Goal: Information Seeking & Learning: Learn about a topic

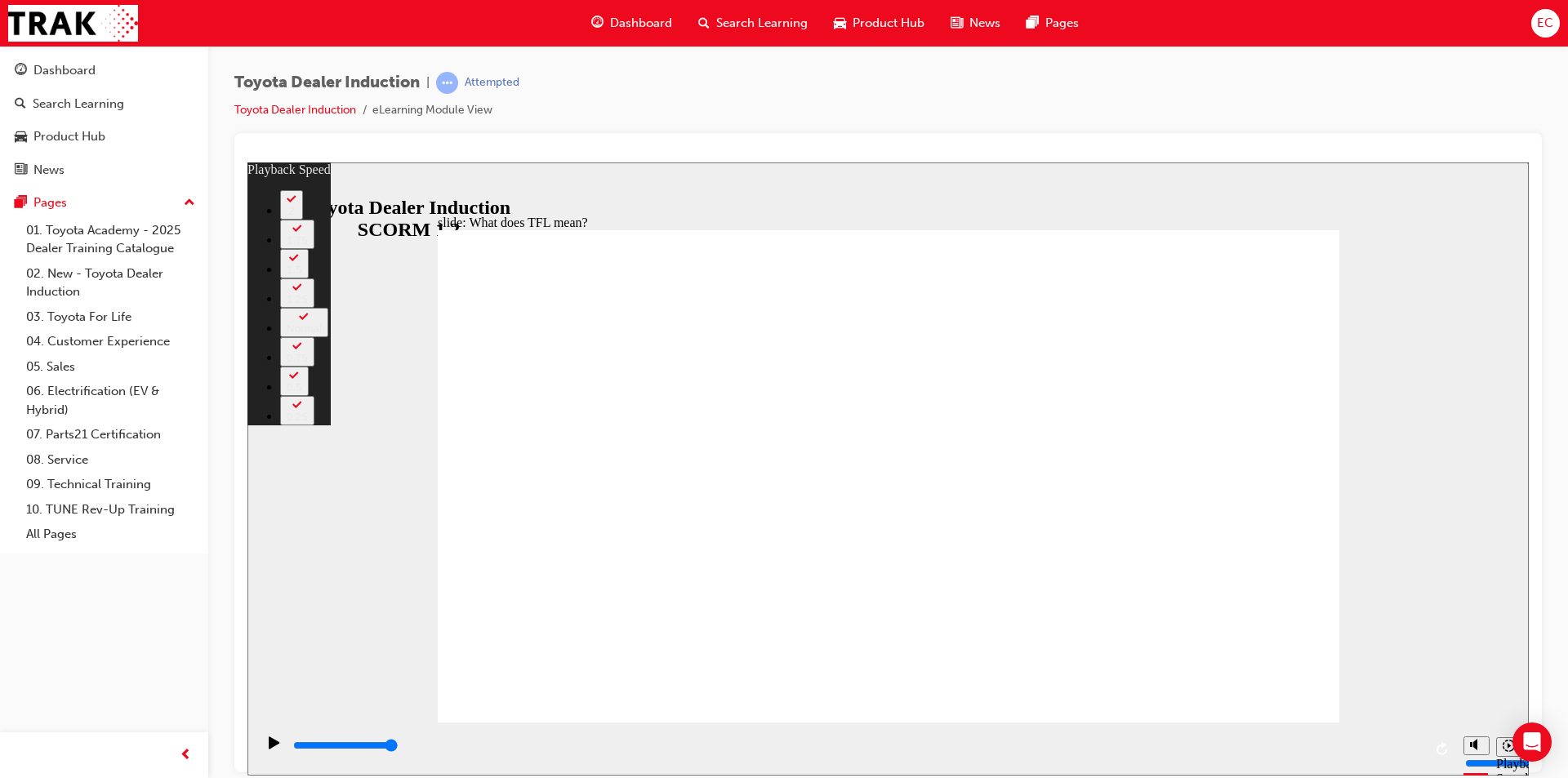
type input "139"
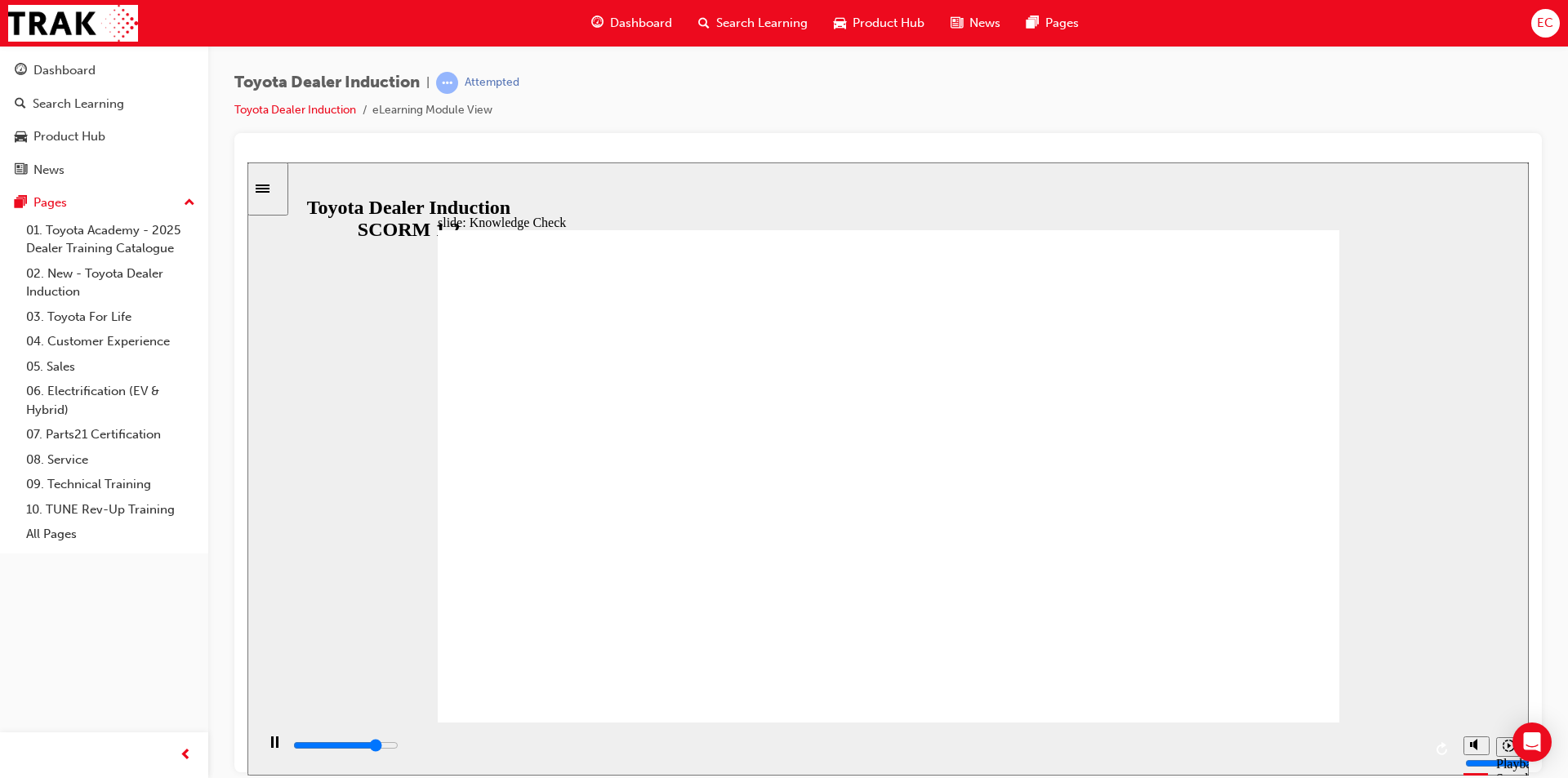
type input "4100"
radio input "true"
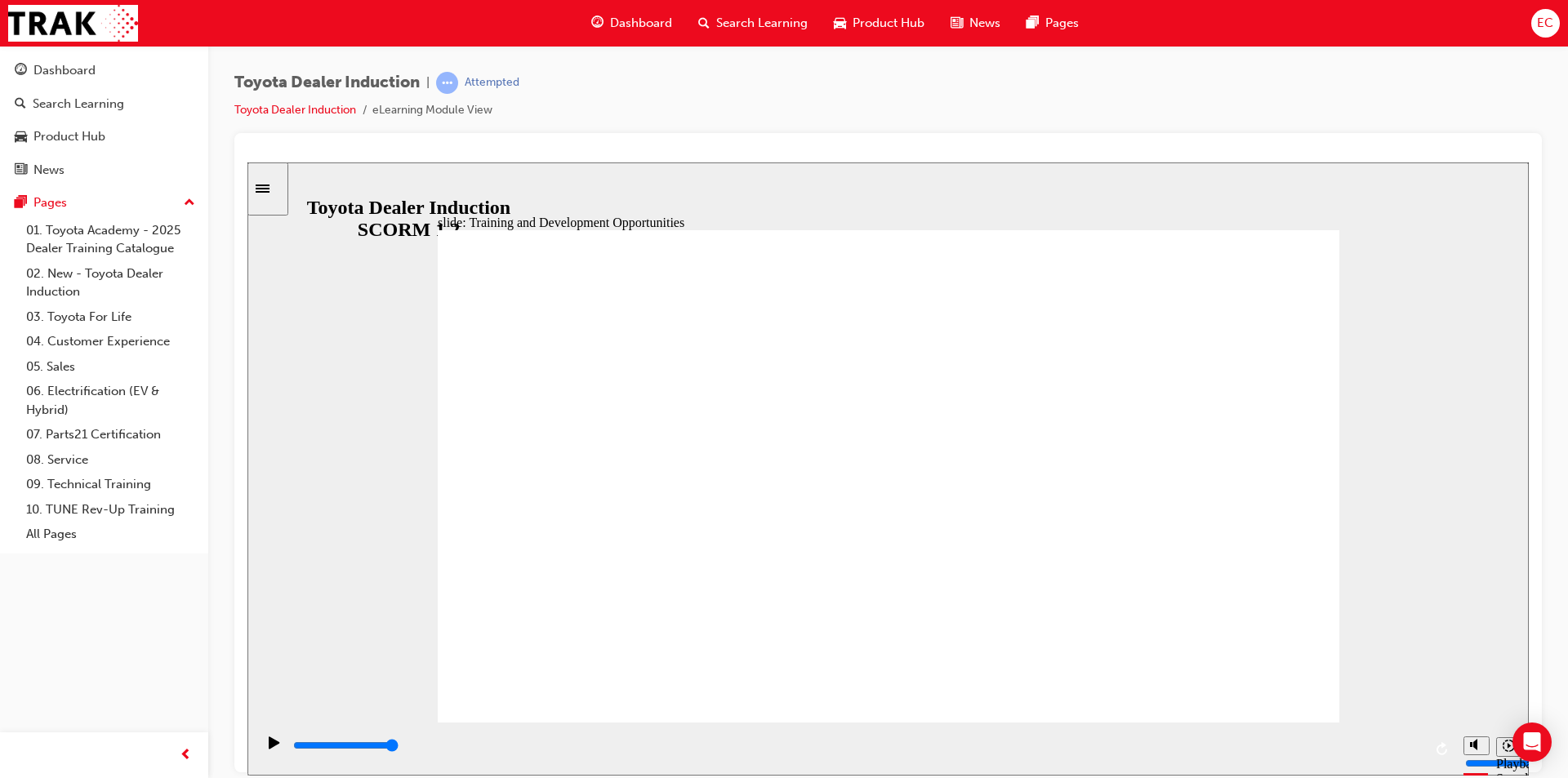
drag, startPoint x: 1288, startPoint y: 332, endPoint x: 1288, endPoint y: 345, distance: 13.0
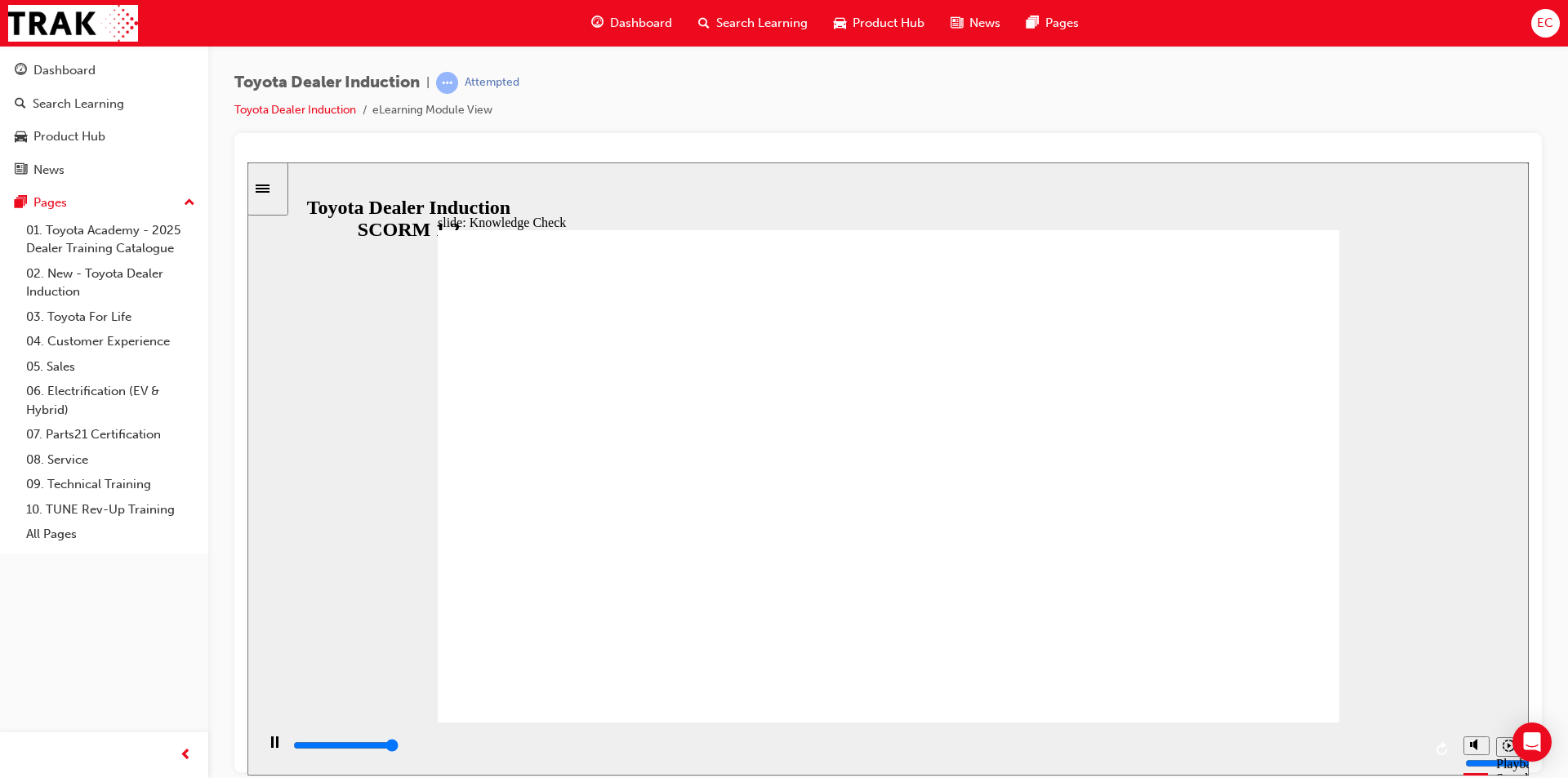
type input "5000"
radio input "true"
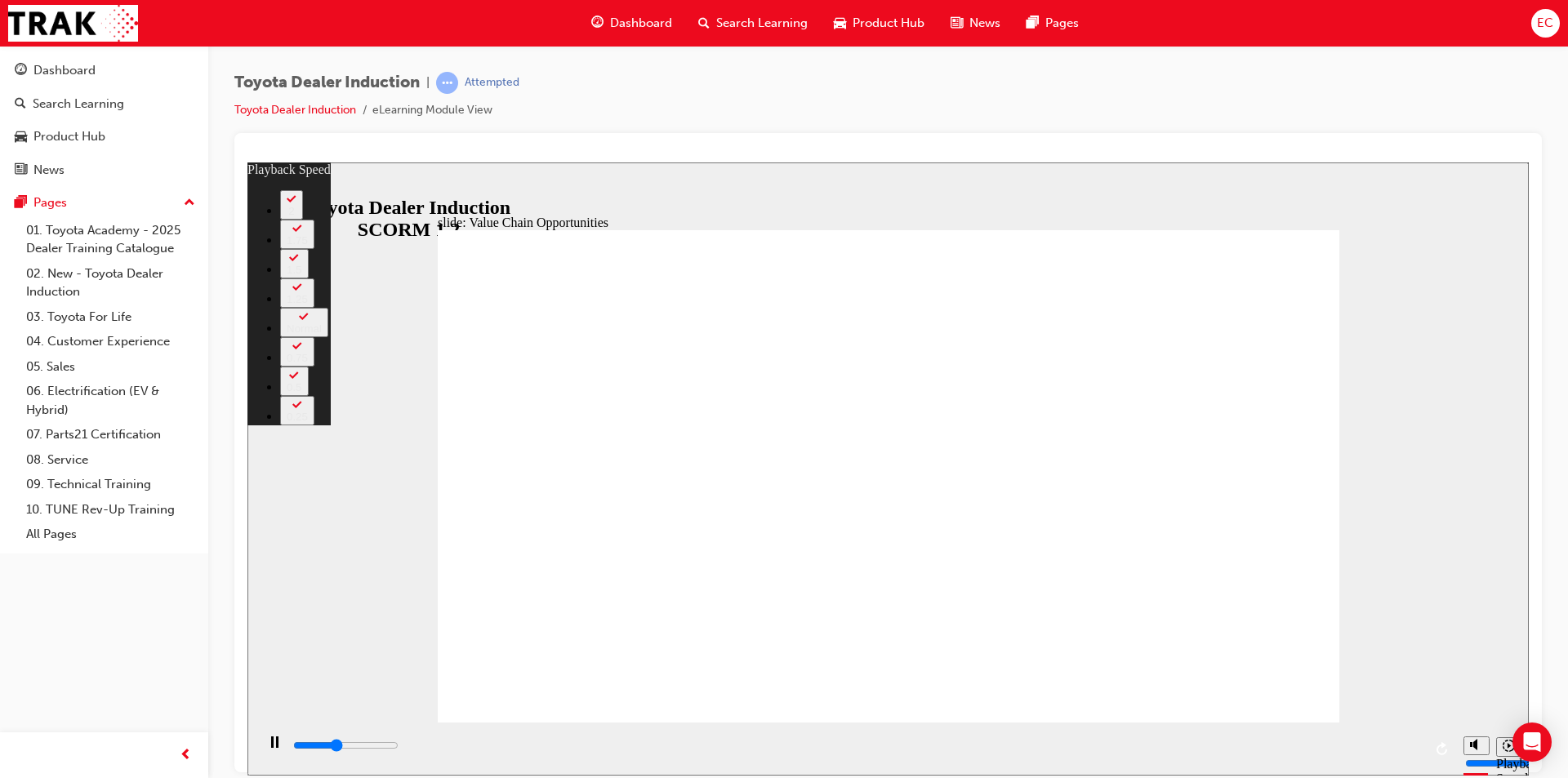
type input "4500"
type input "0"
type input "4800"
type input "1"
type input "5100"
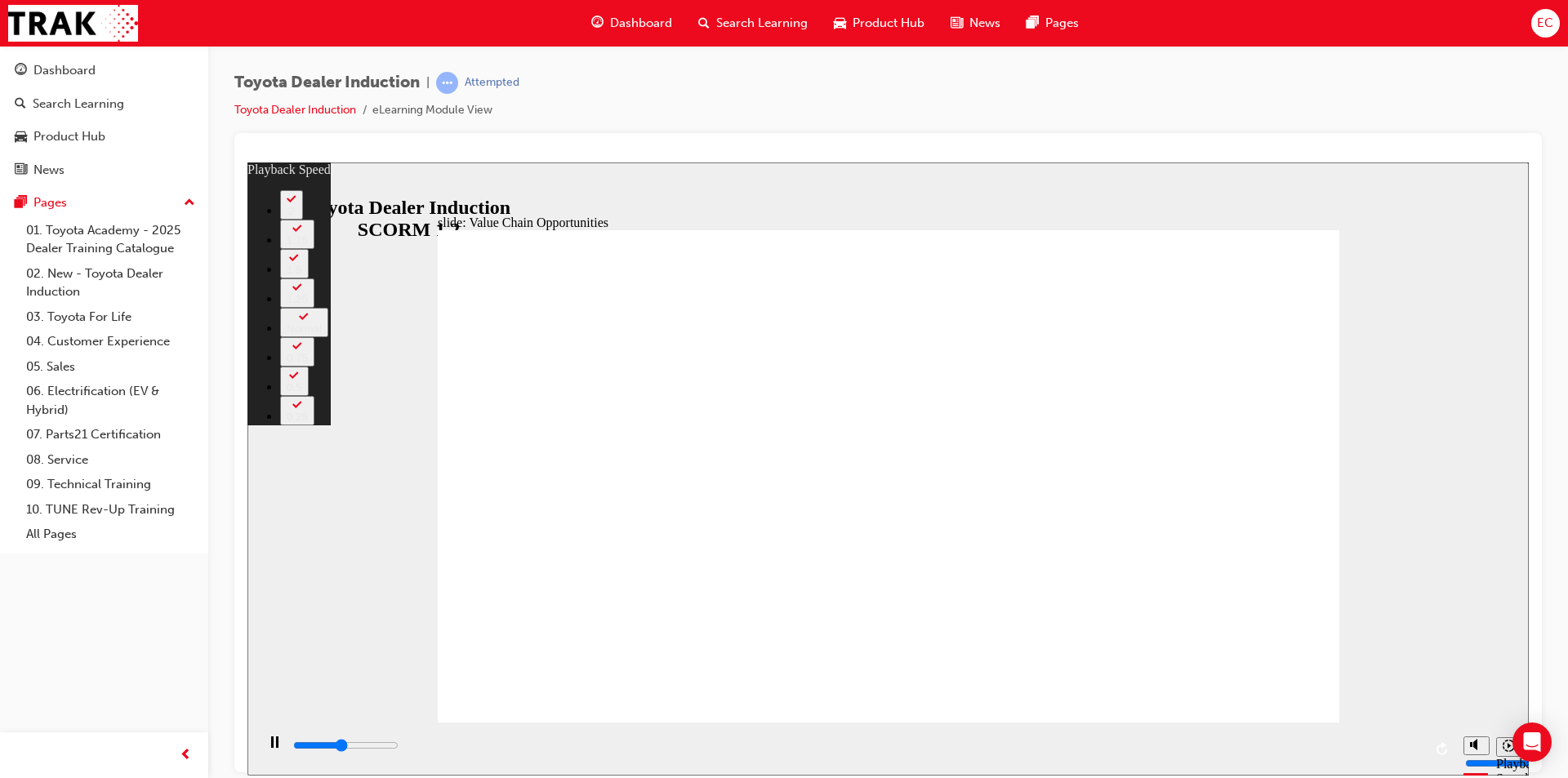
type input "1"
type input "5300"
type input "1"
type input "5600"
type input "1"
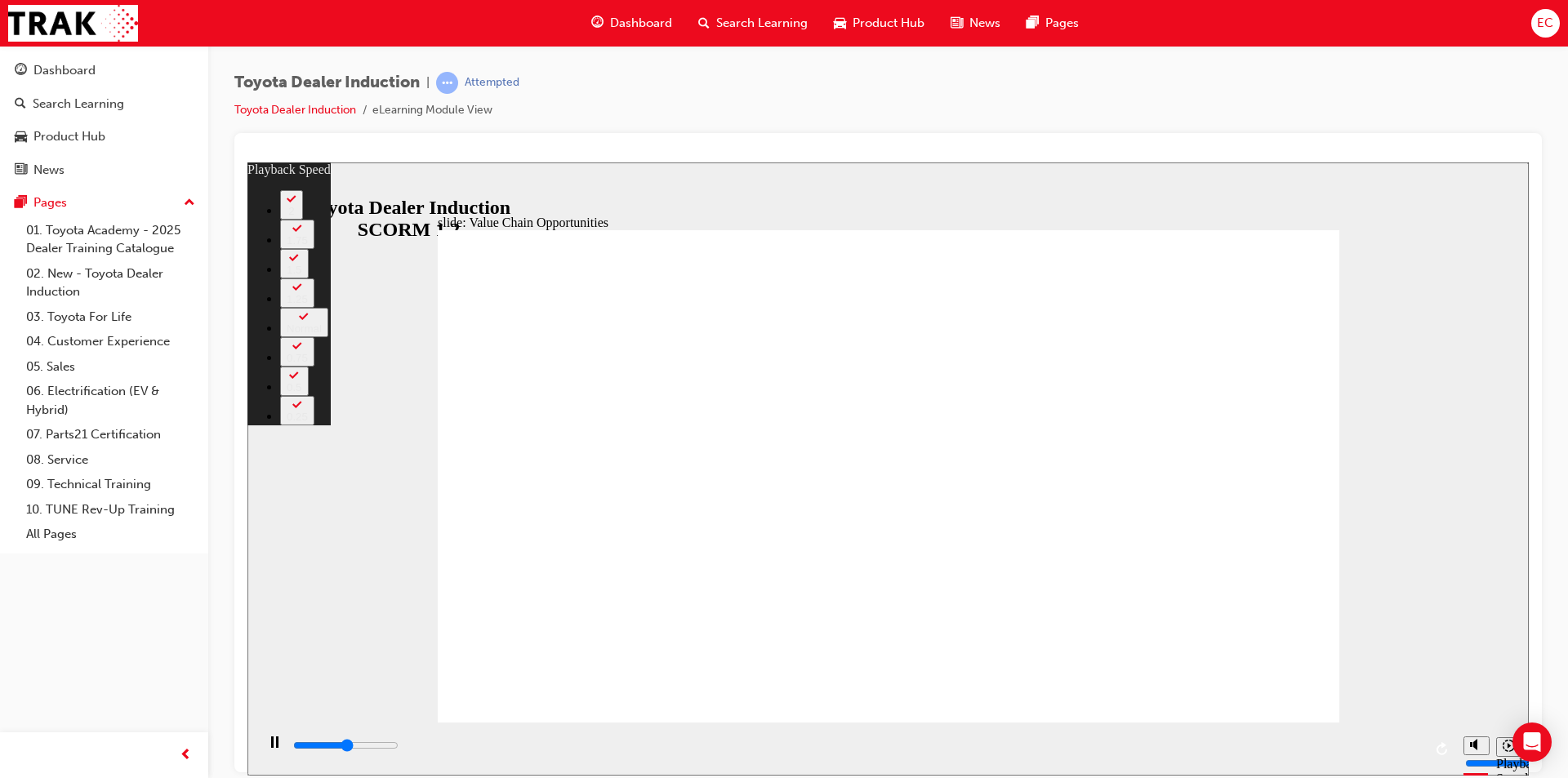
type input "5900"
type input "2"
type input "6100"
type input "2"
type input "6400"
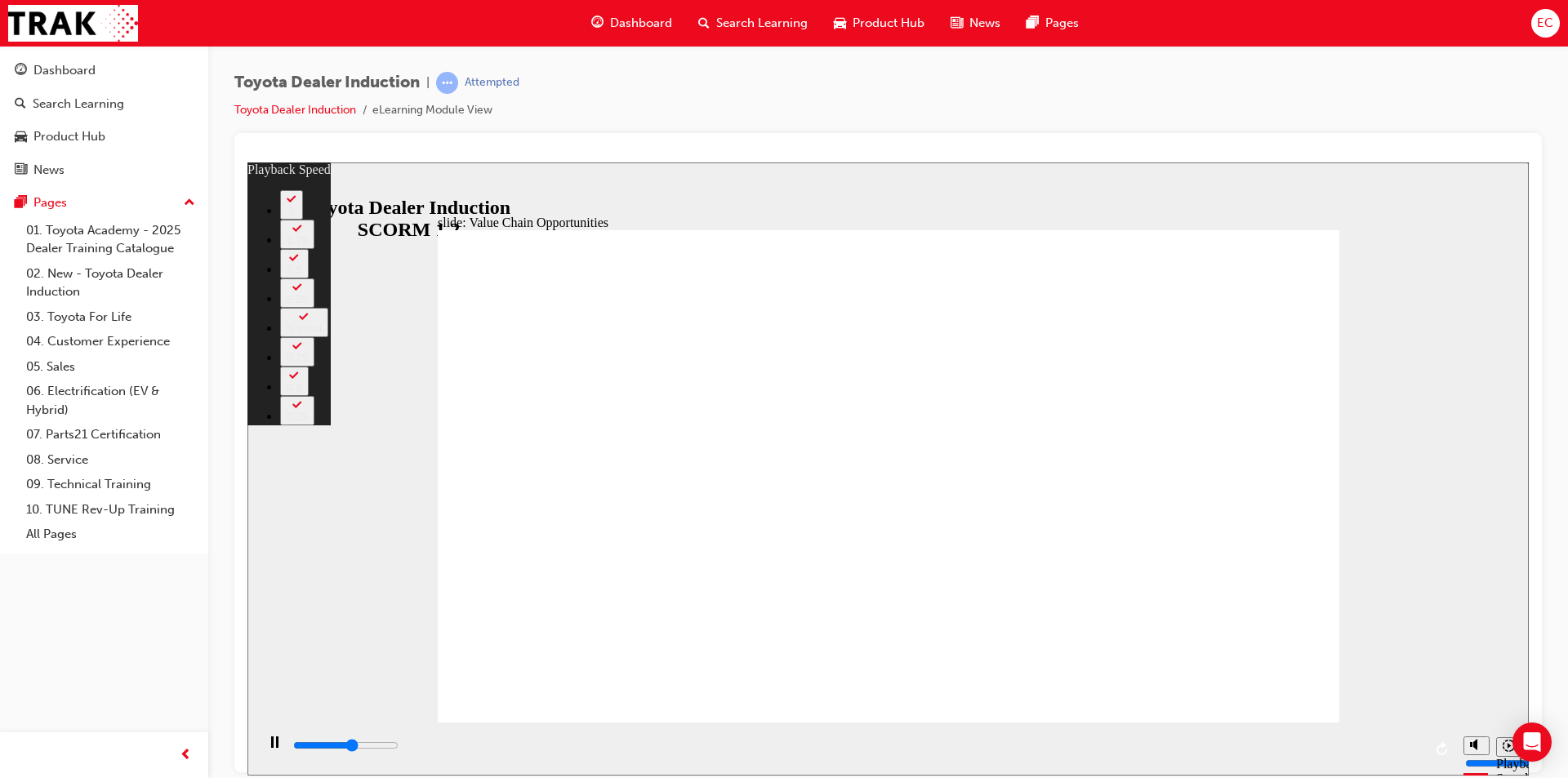
type input "2"
type input "6700"
type input "2"
type input "6900"
type input "3"
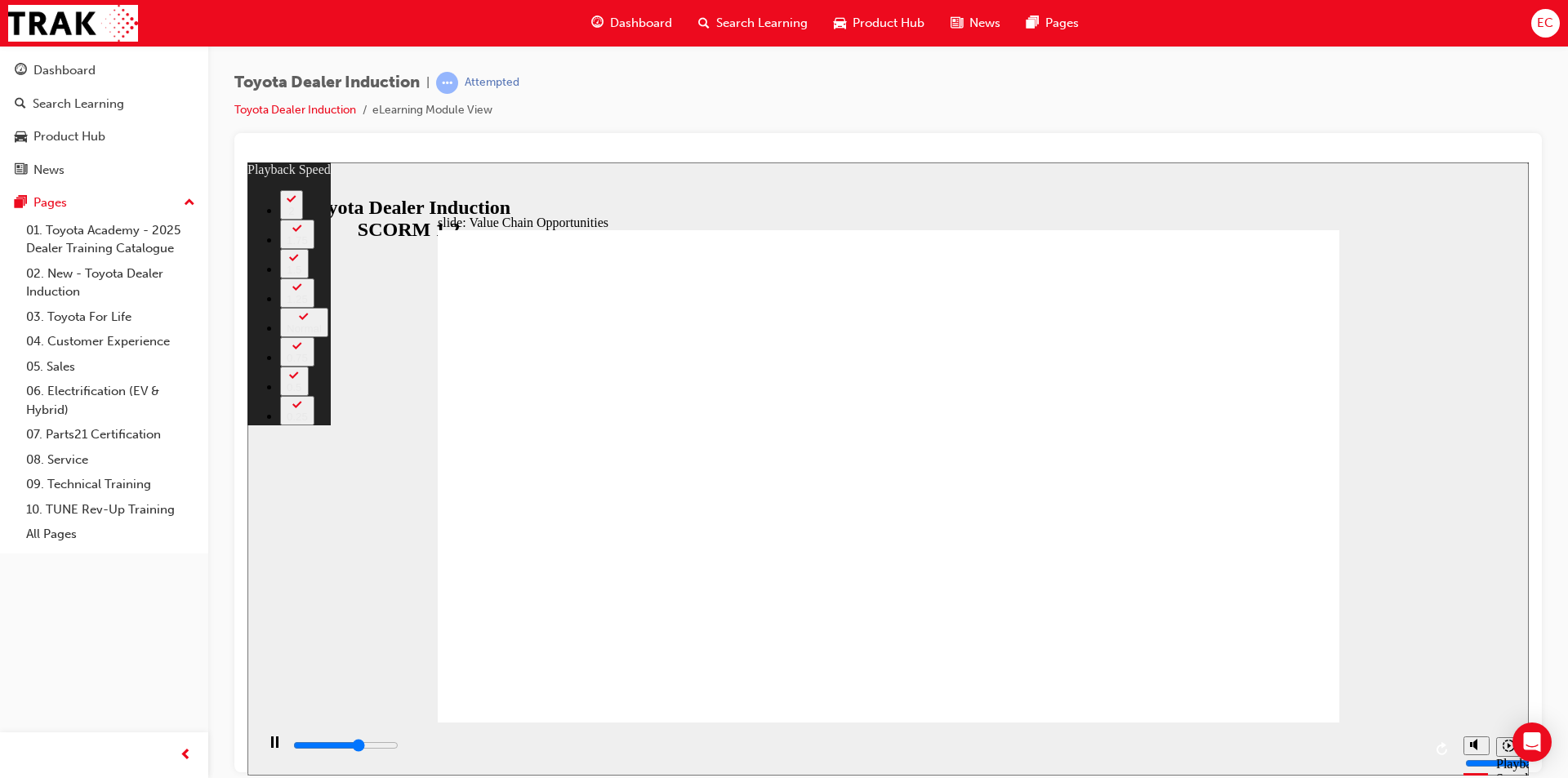
type input "7200"
type input "3"
type input "7200"
type input "3"
type input "7500"
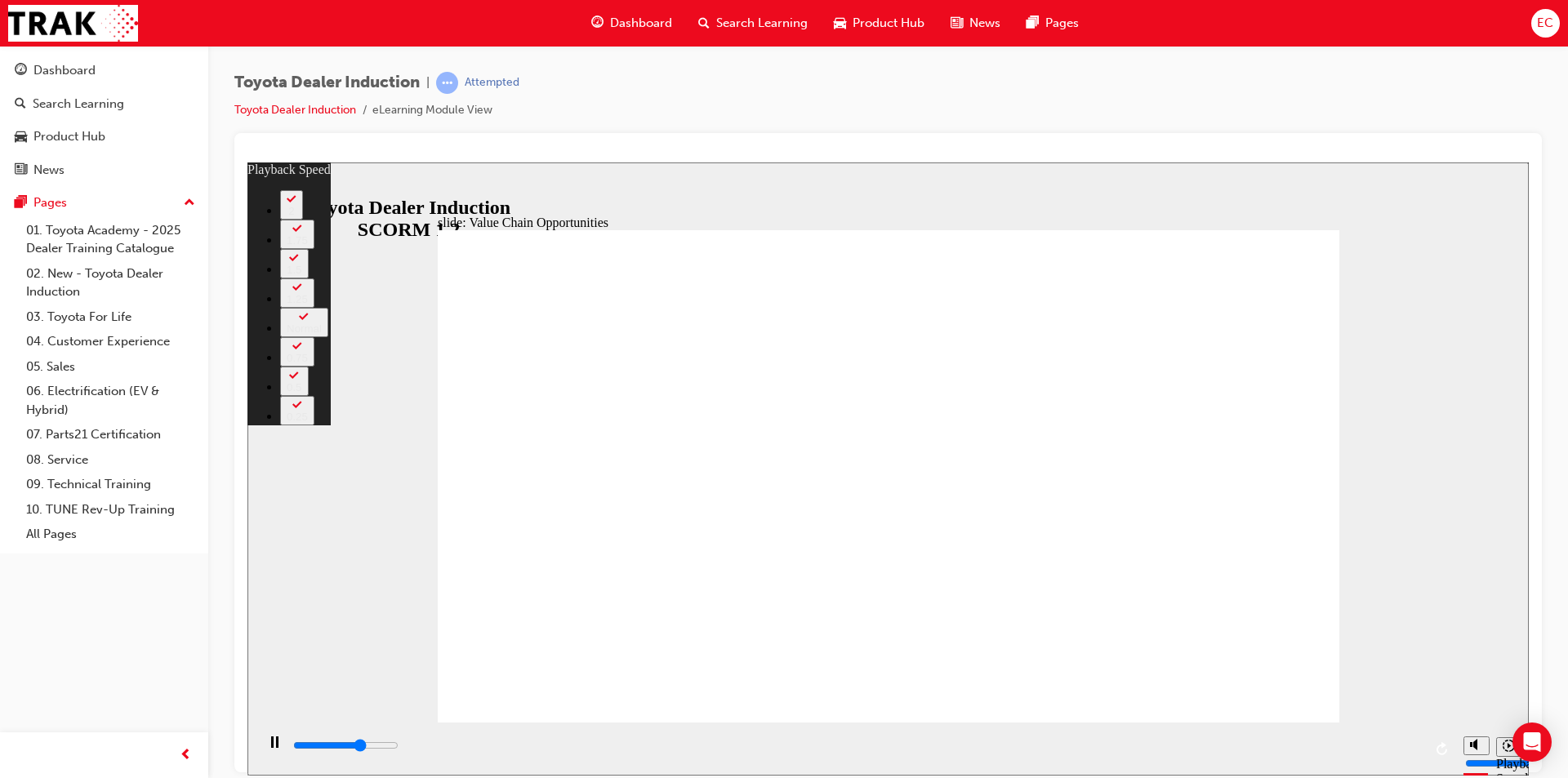
type input "3"
type input "7700"
type input "3"
type input "8000"
type input "4"
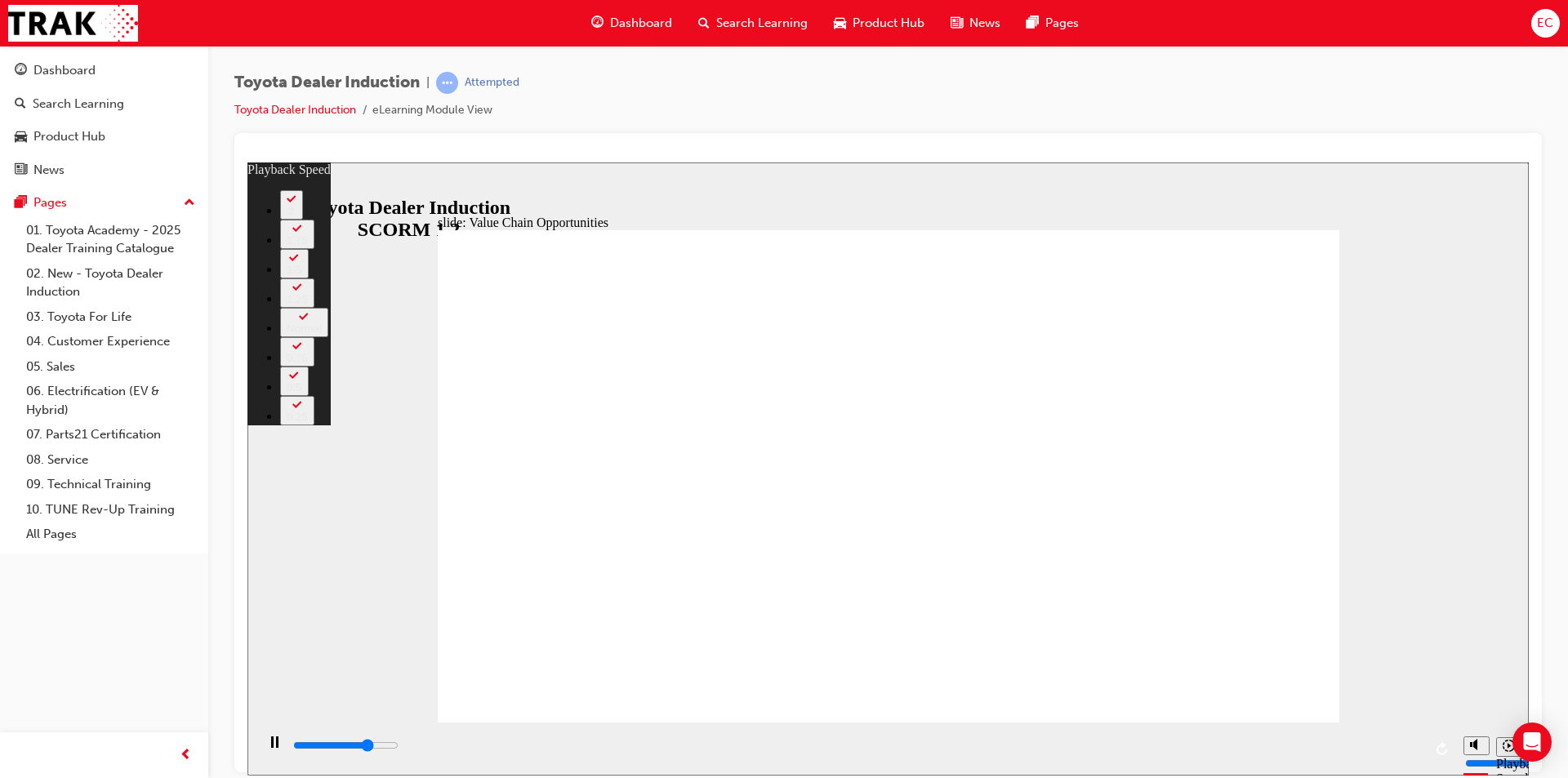
type input "8300"
type input "4"
type input "8500"
type input "4"
type input "8800"
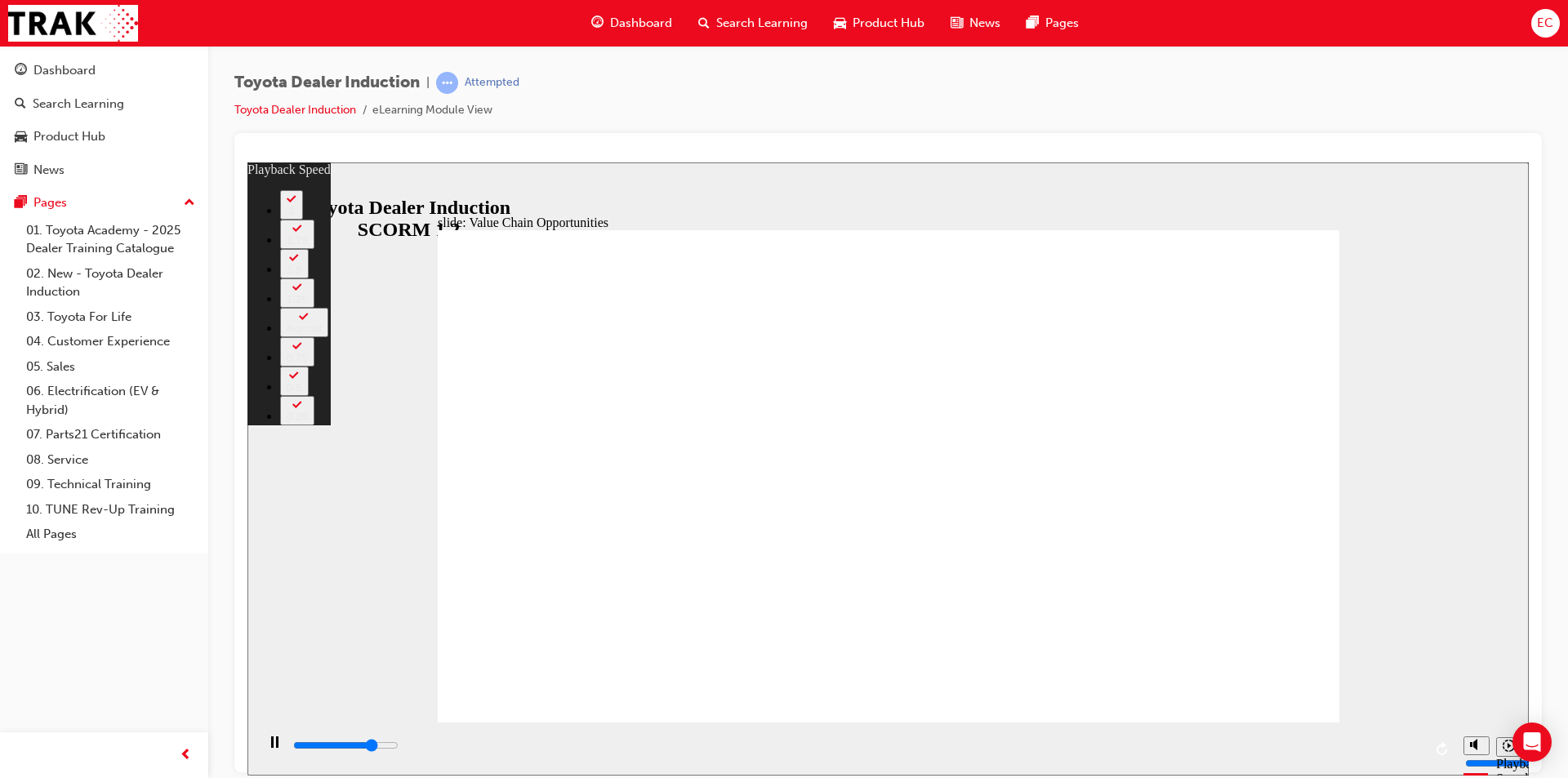
type input "5"
type input "9000"
type input "5"
type input "9300"
type input "5"
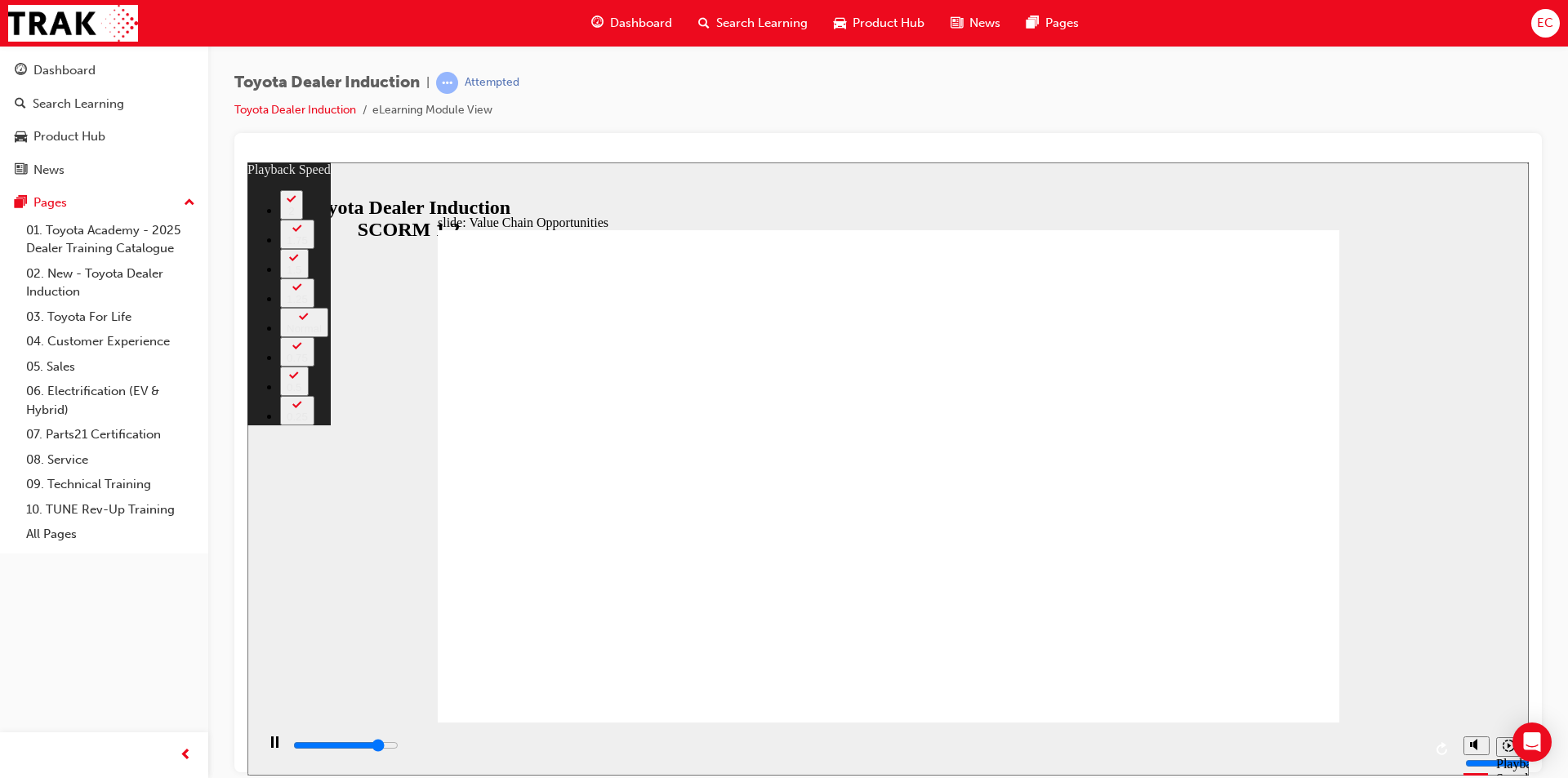
type input "9600"
type input "5"
type input "9900"
type input "6"
type input "10100"
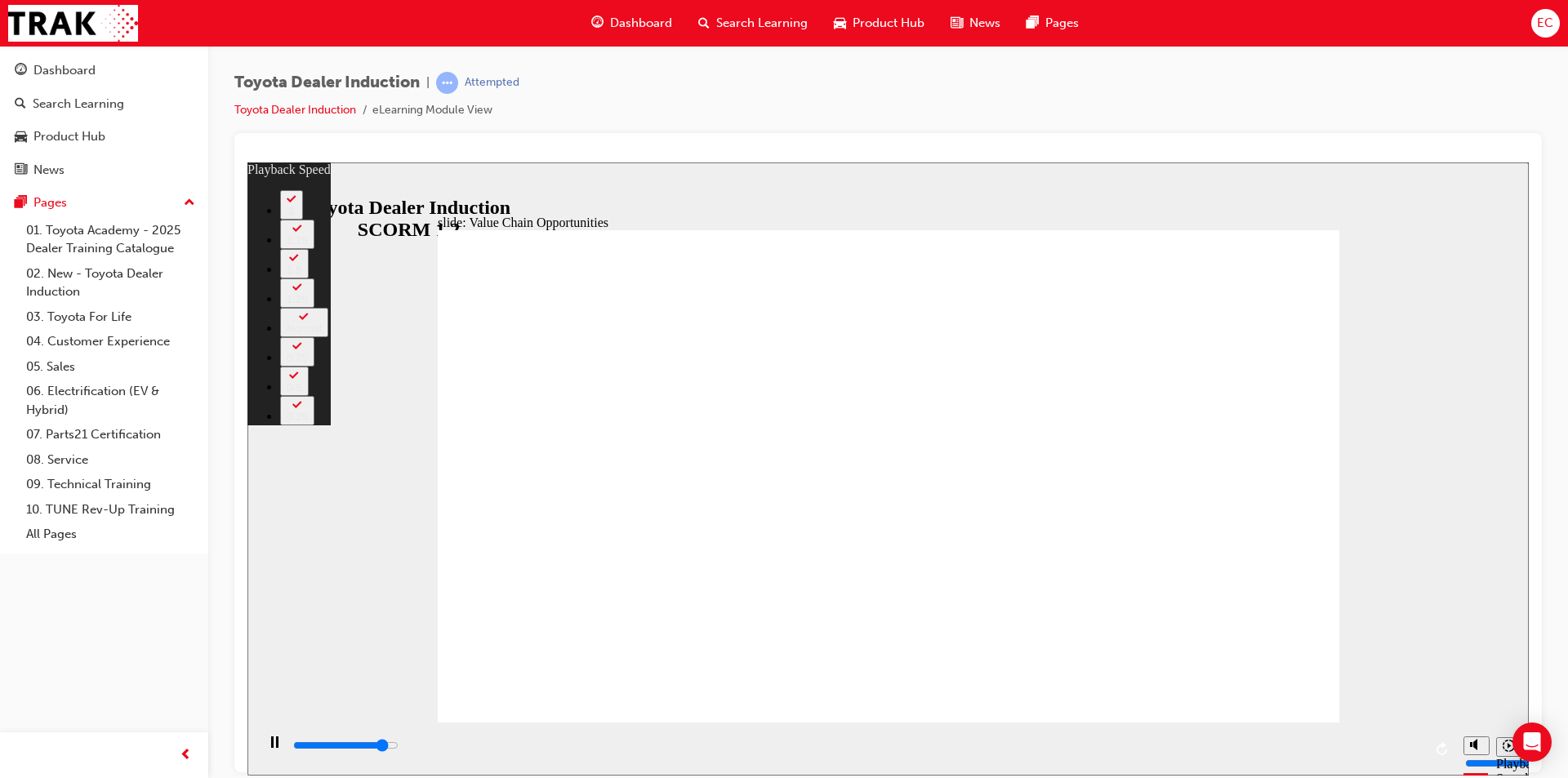
type input "6"
type input "10400"
type input "6"
type input "10600"
type input "6"
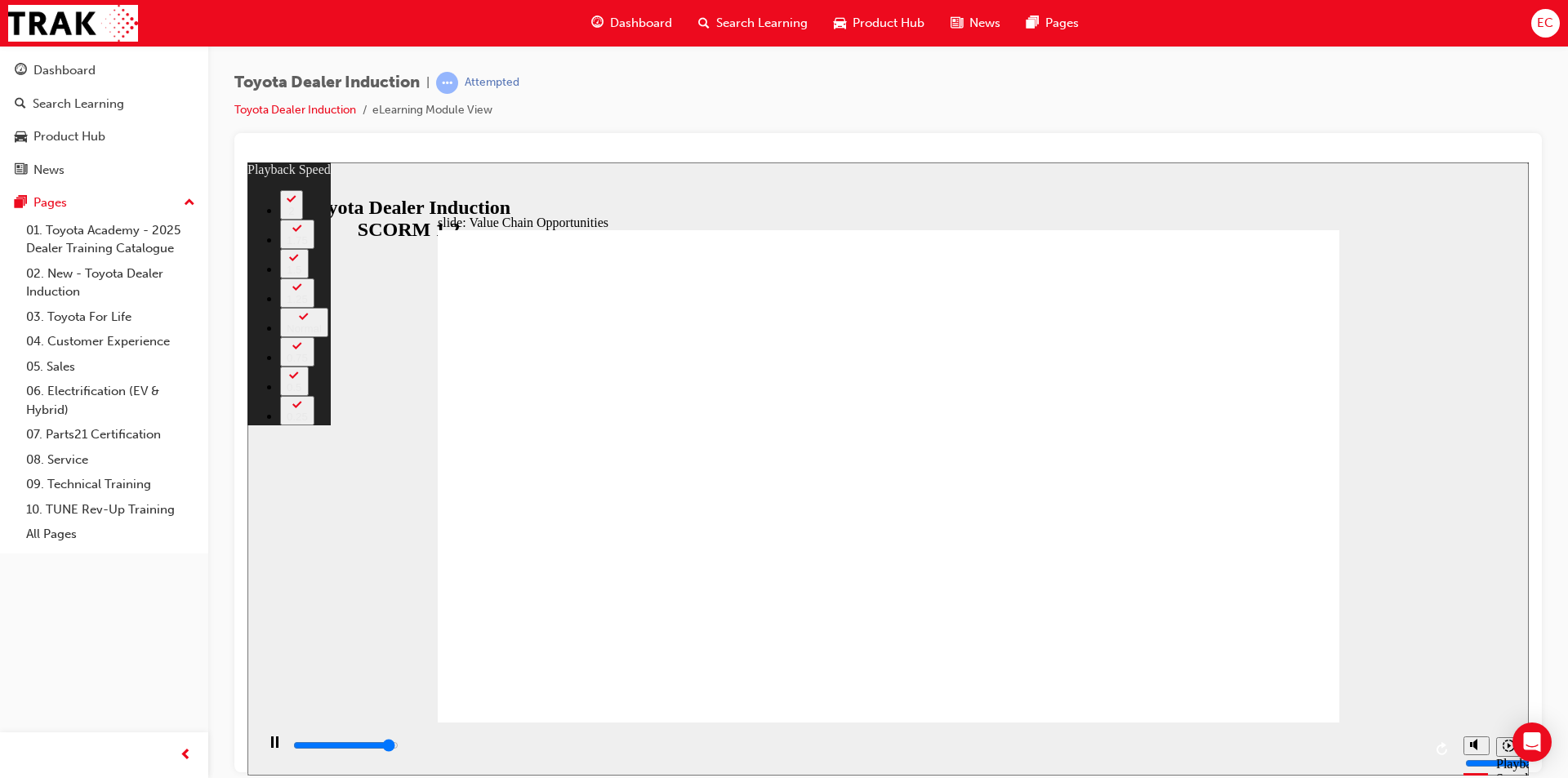
type input "10900"
type input "7"
type input "11200"
type input "7"
type input "11300"
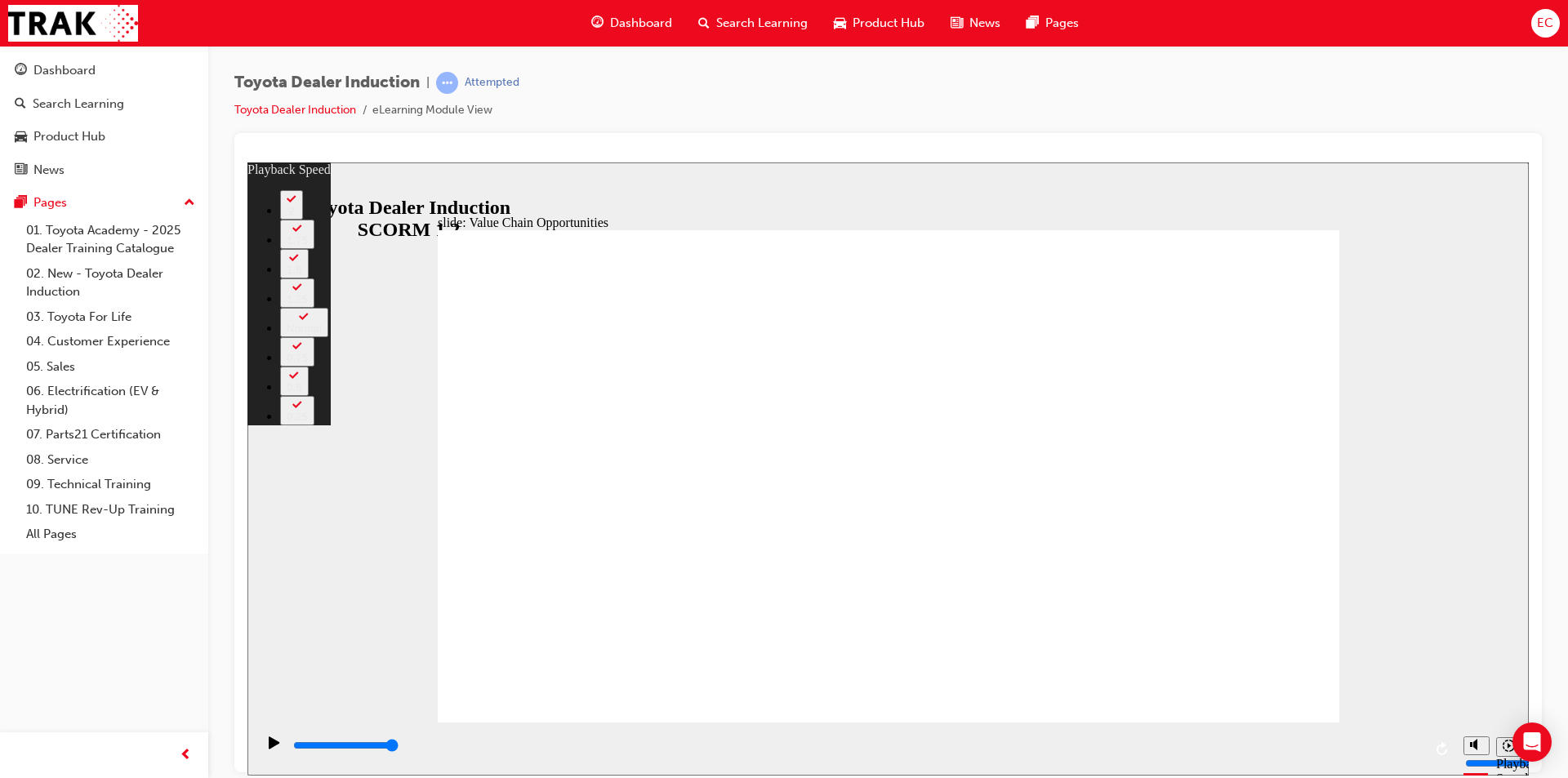
type input "64"
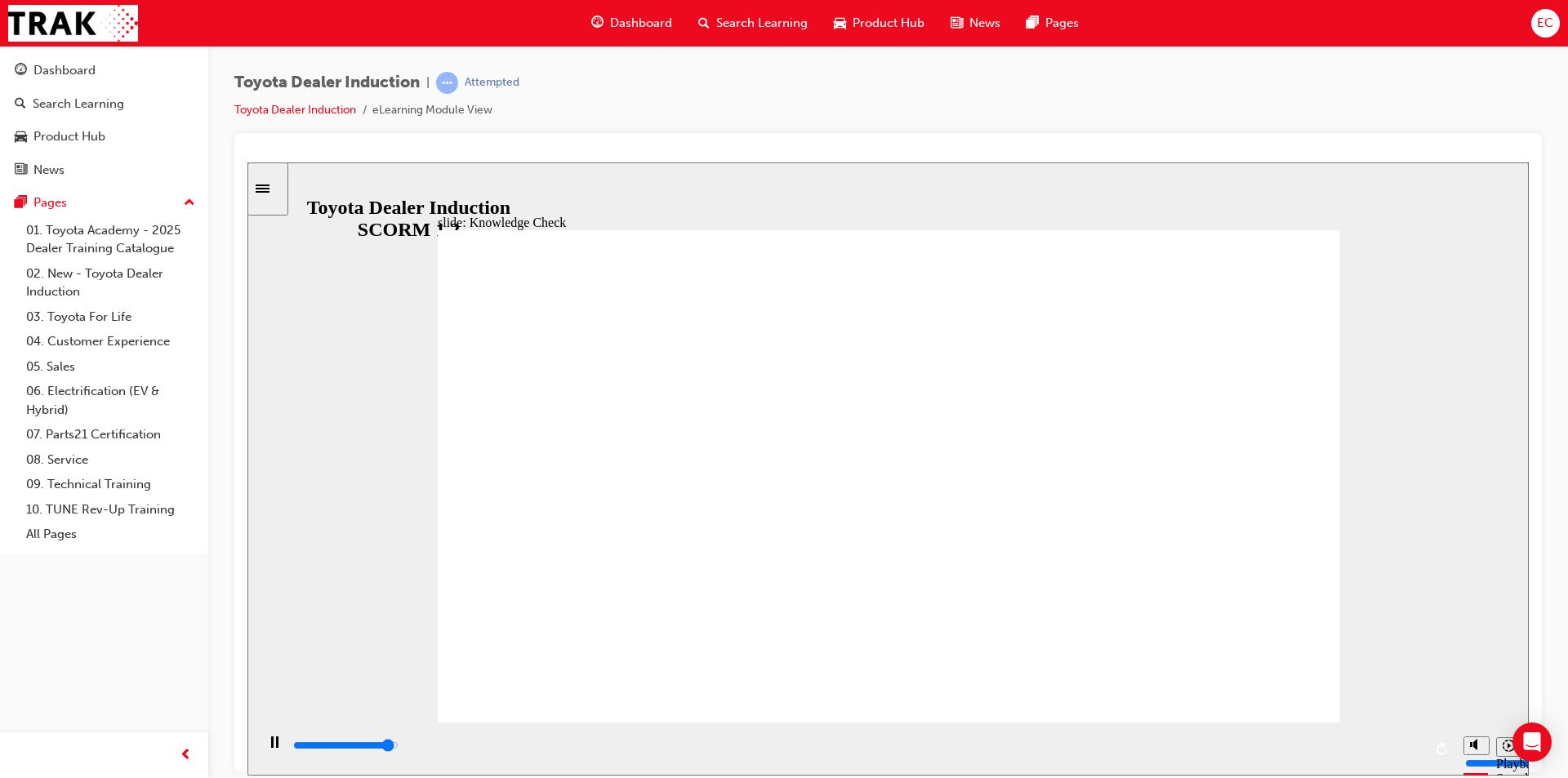
type input "4800"
radio input "true"
type input "5000"
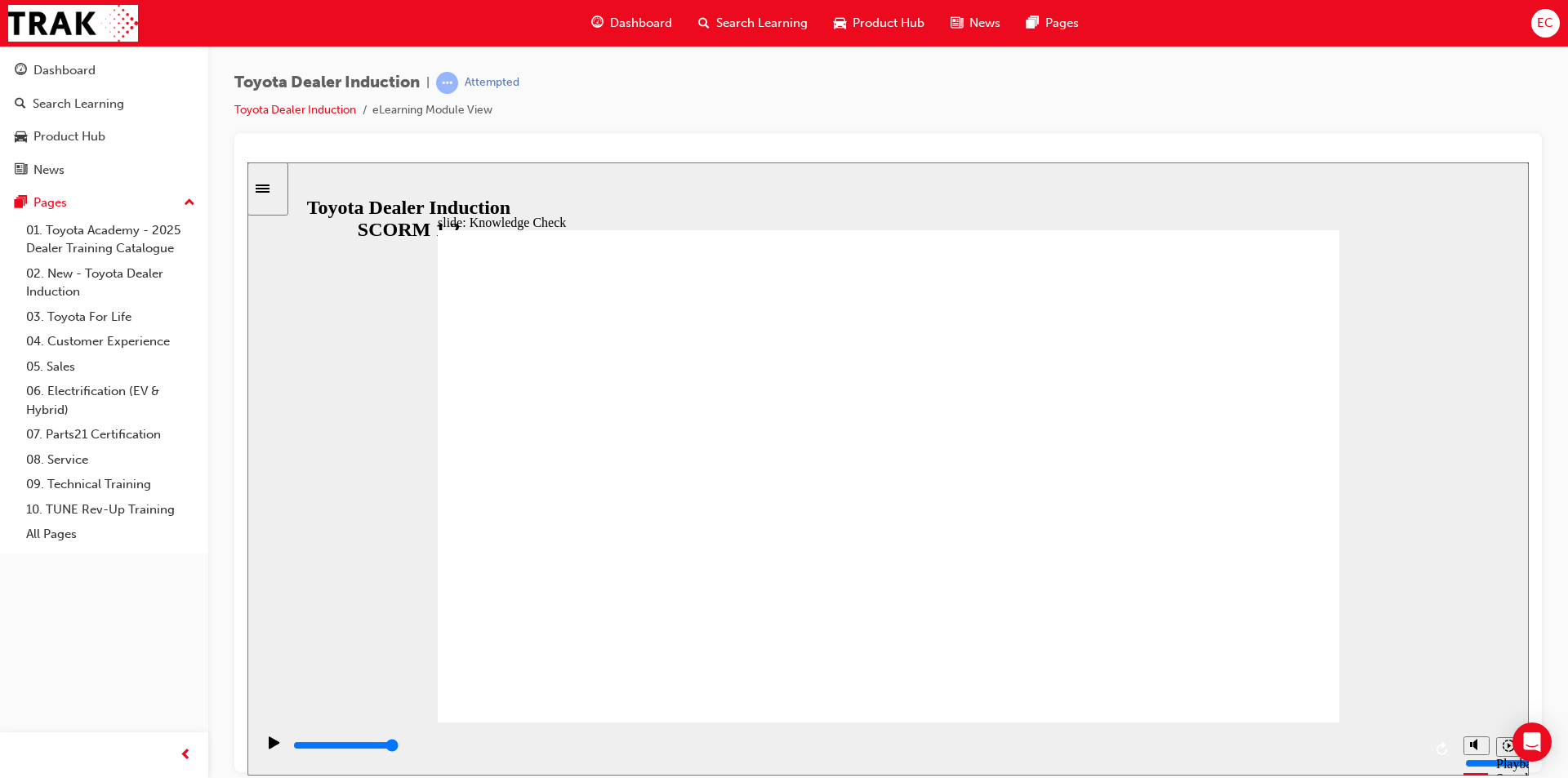
radio input "true"
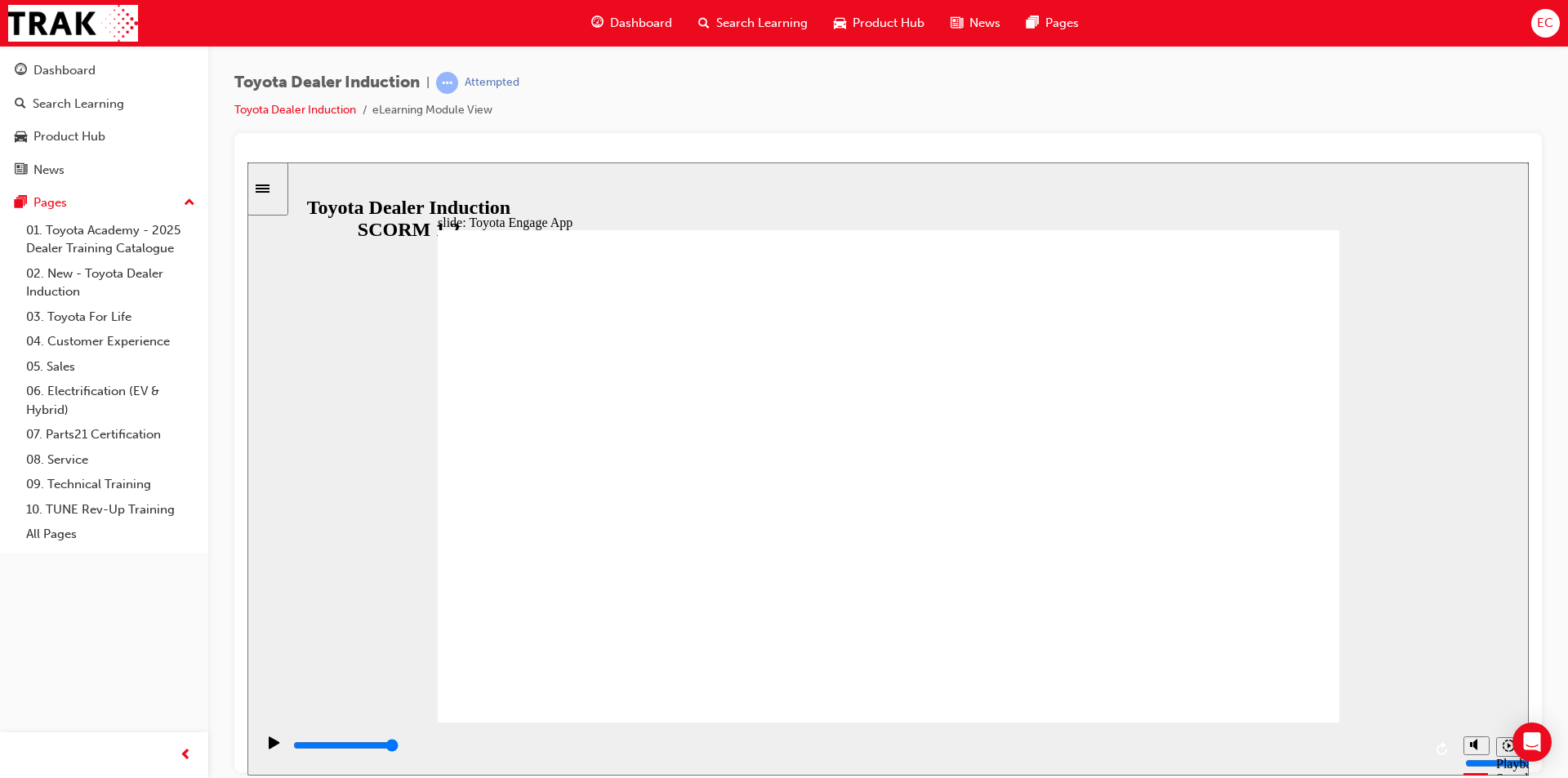
click at [1397, 664] on div "slide: Log in to Toyota Engage LOG IN to Toyota Engage Update your personal inf…" at bounding box center [889, 468] width 1282 height 613
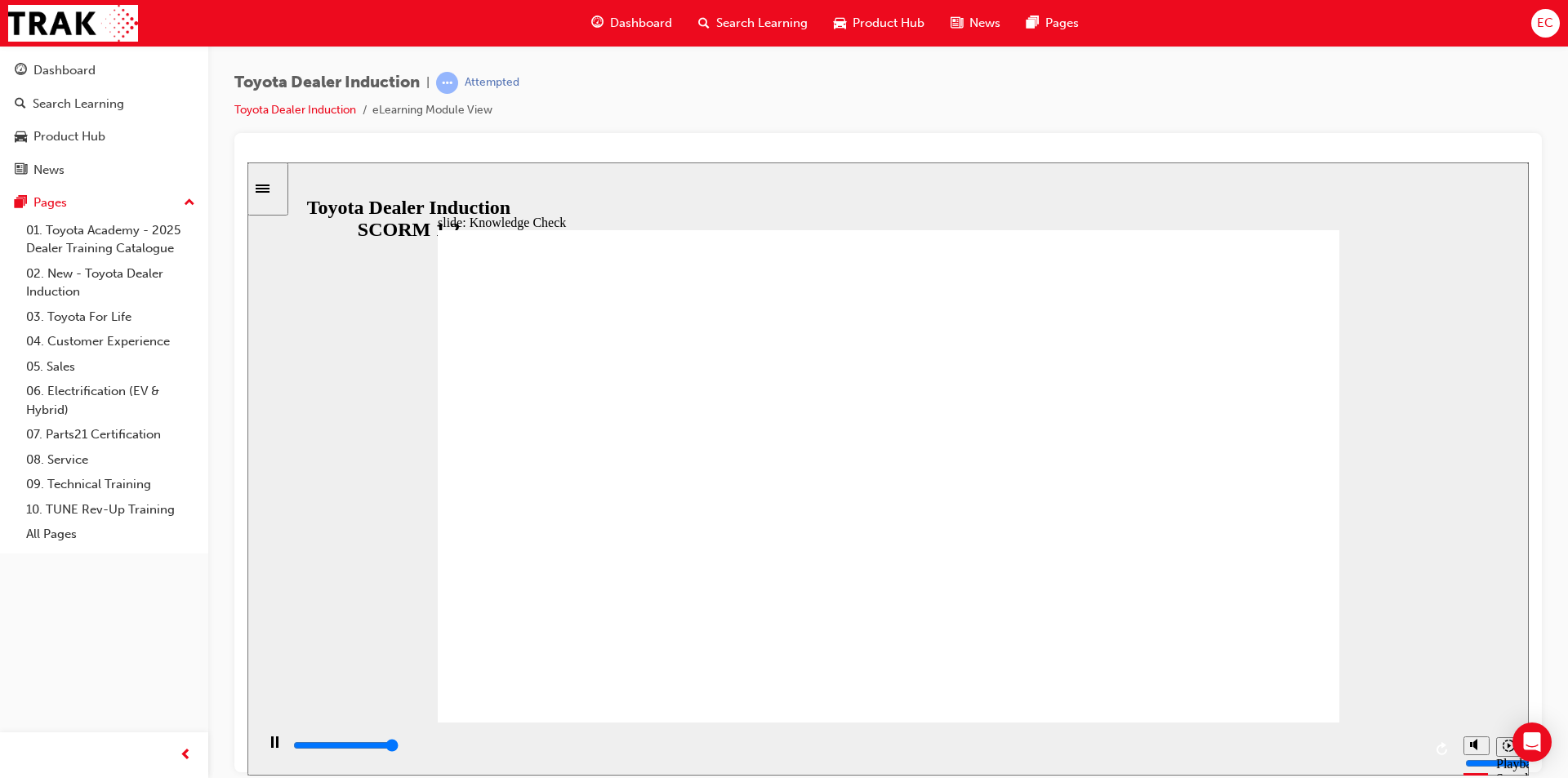
type input "5000"
type input "T"
type input "To"
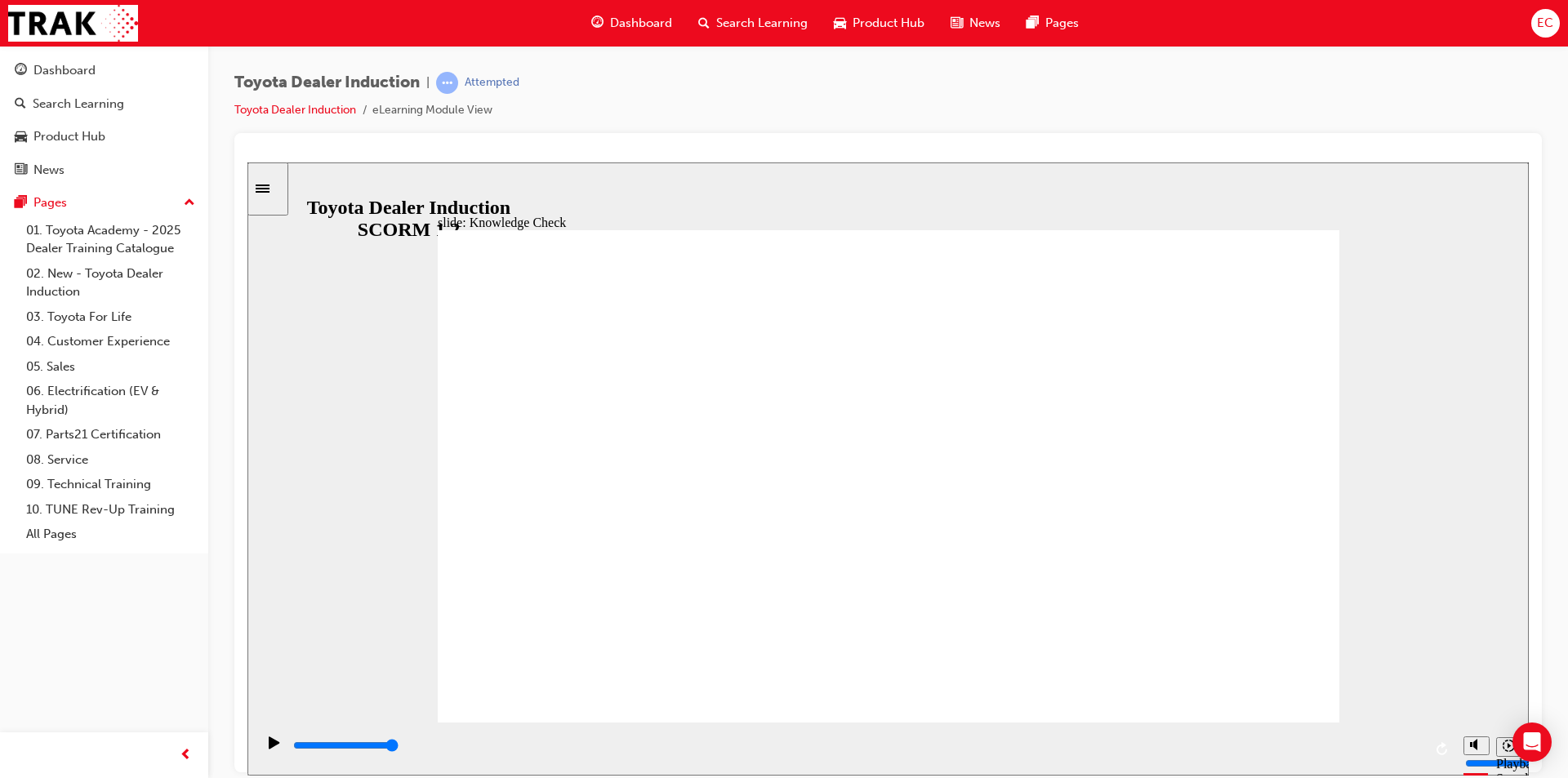
type input "Toy"
type input "Toyo"
type input "Toyot"
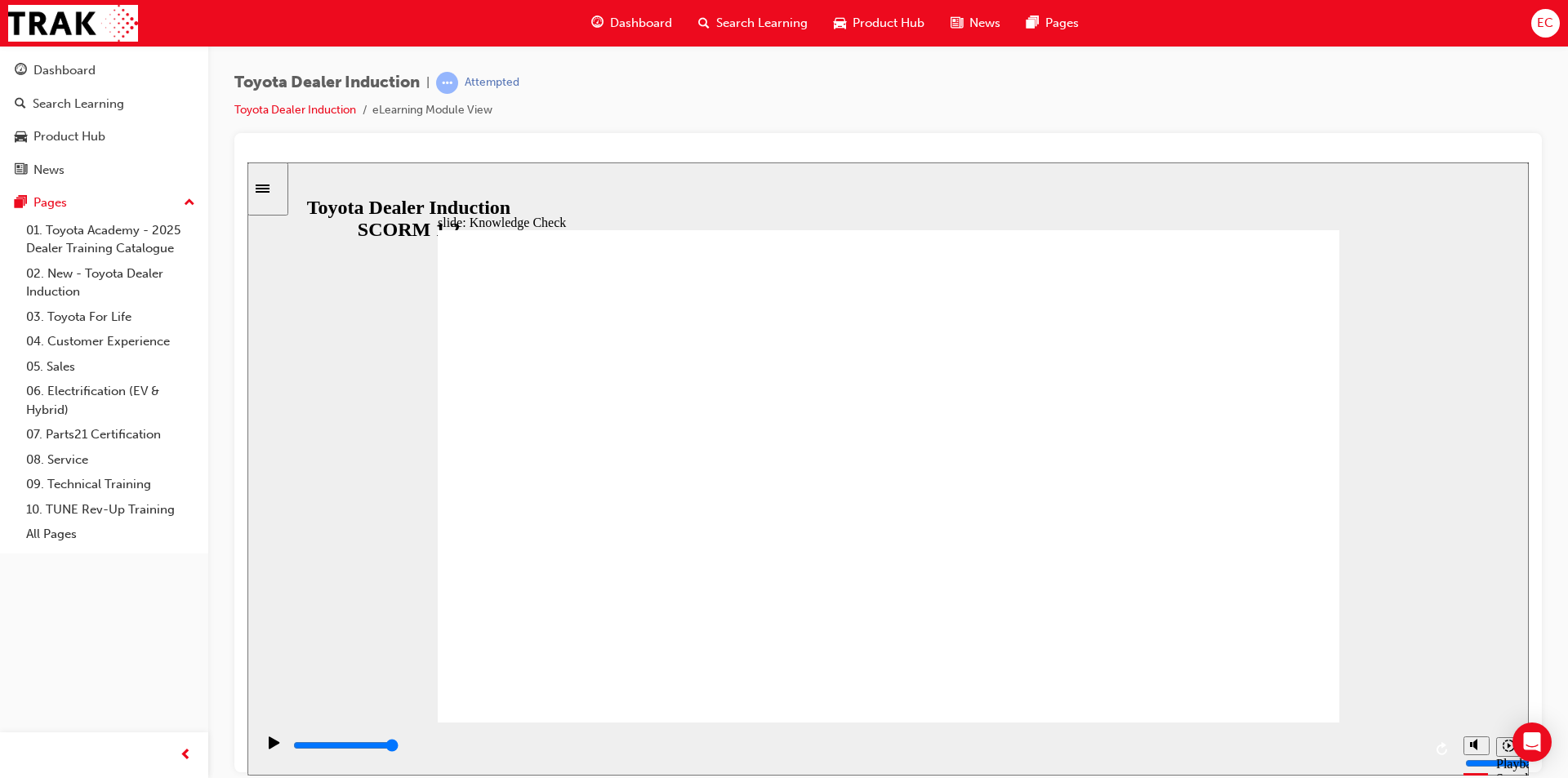
type input "Toyot"
type input "Toyota"
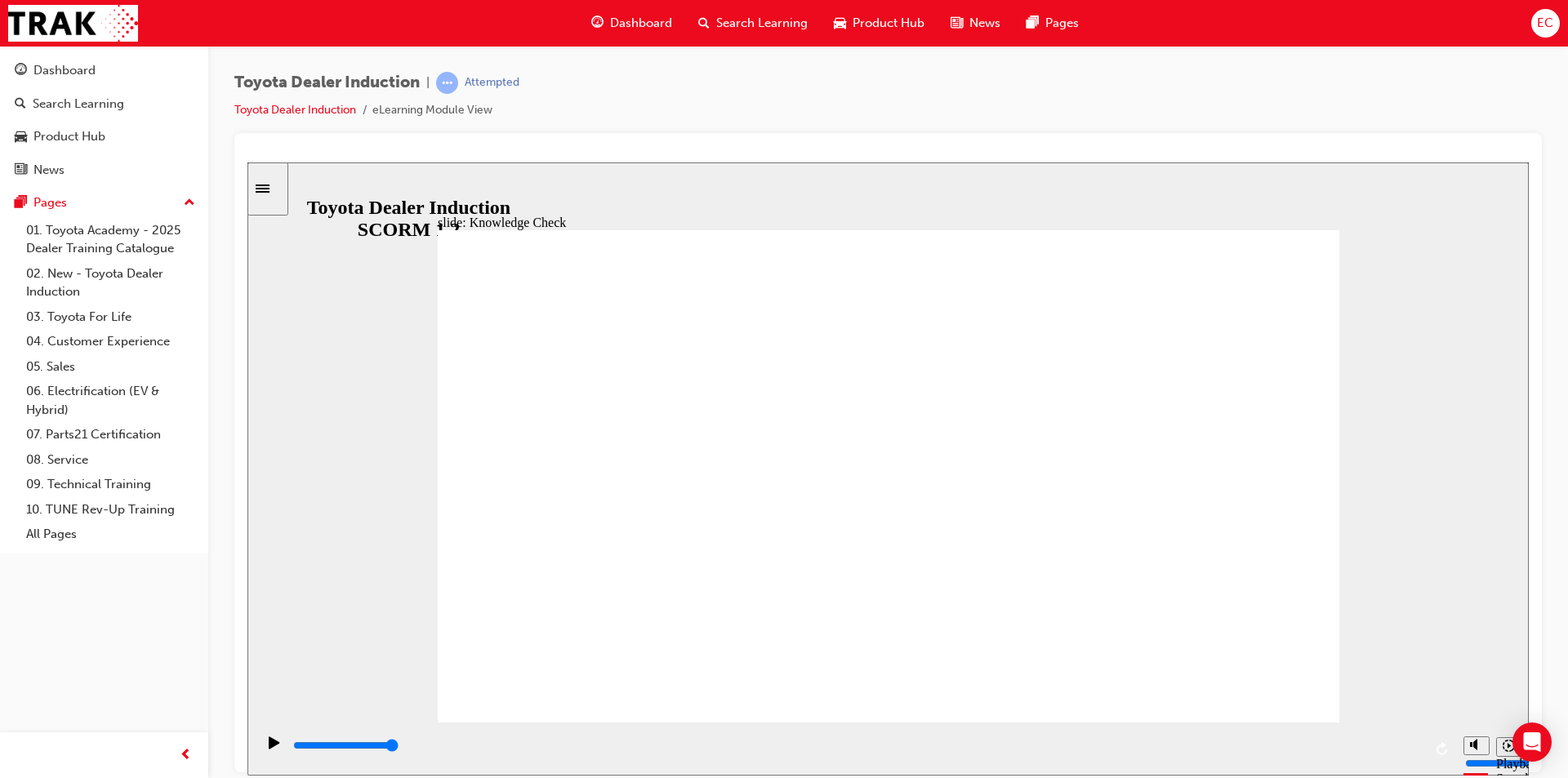
type input "Toyota e"
type input "Toyota en"
type input "Toyota eng"
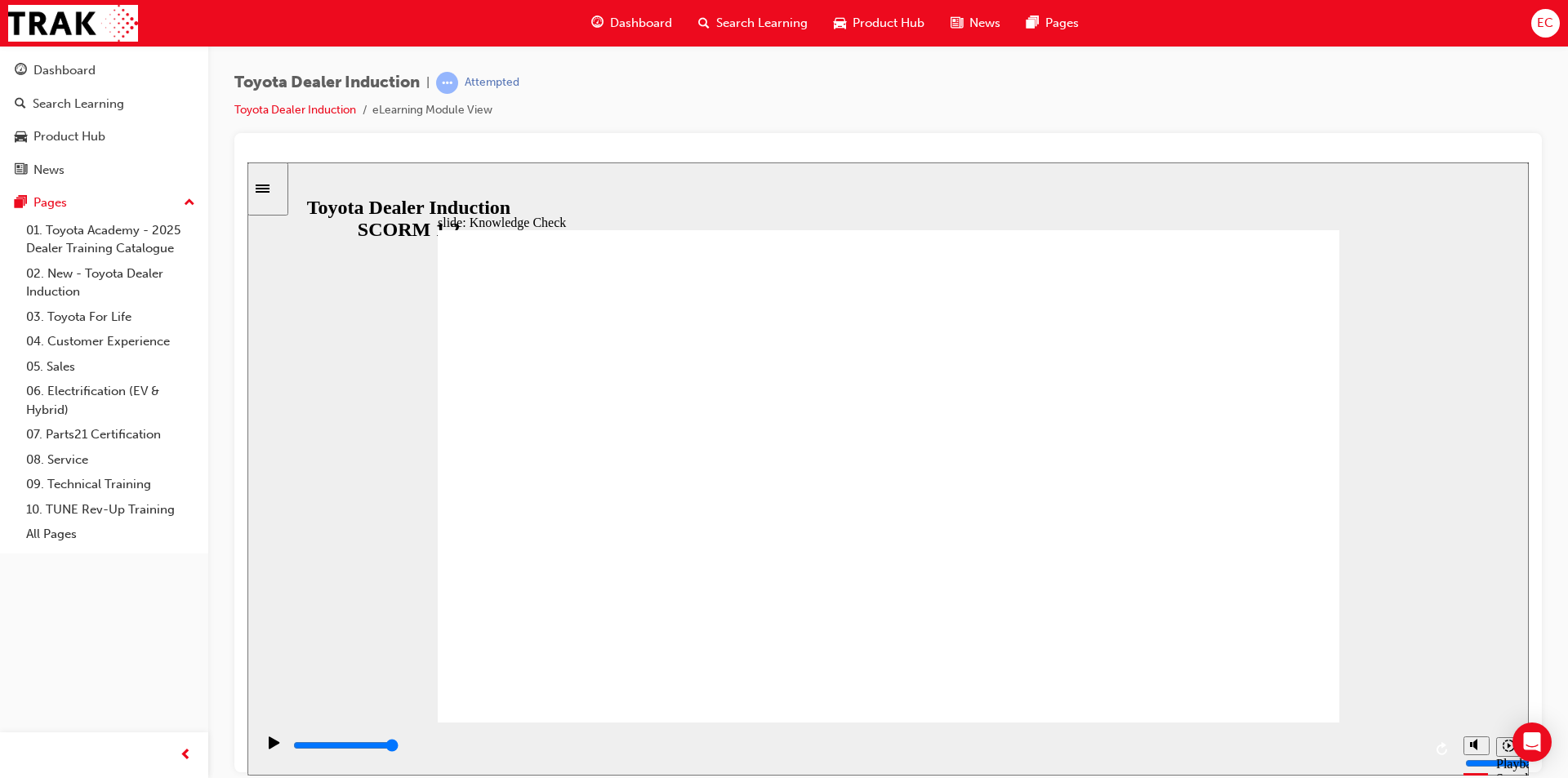
type input "Toyota eng"
type input "Toyota enga"
type input "Toyota engag"
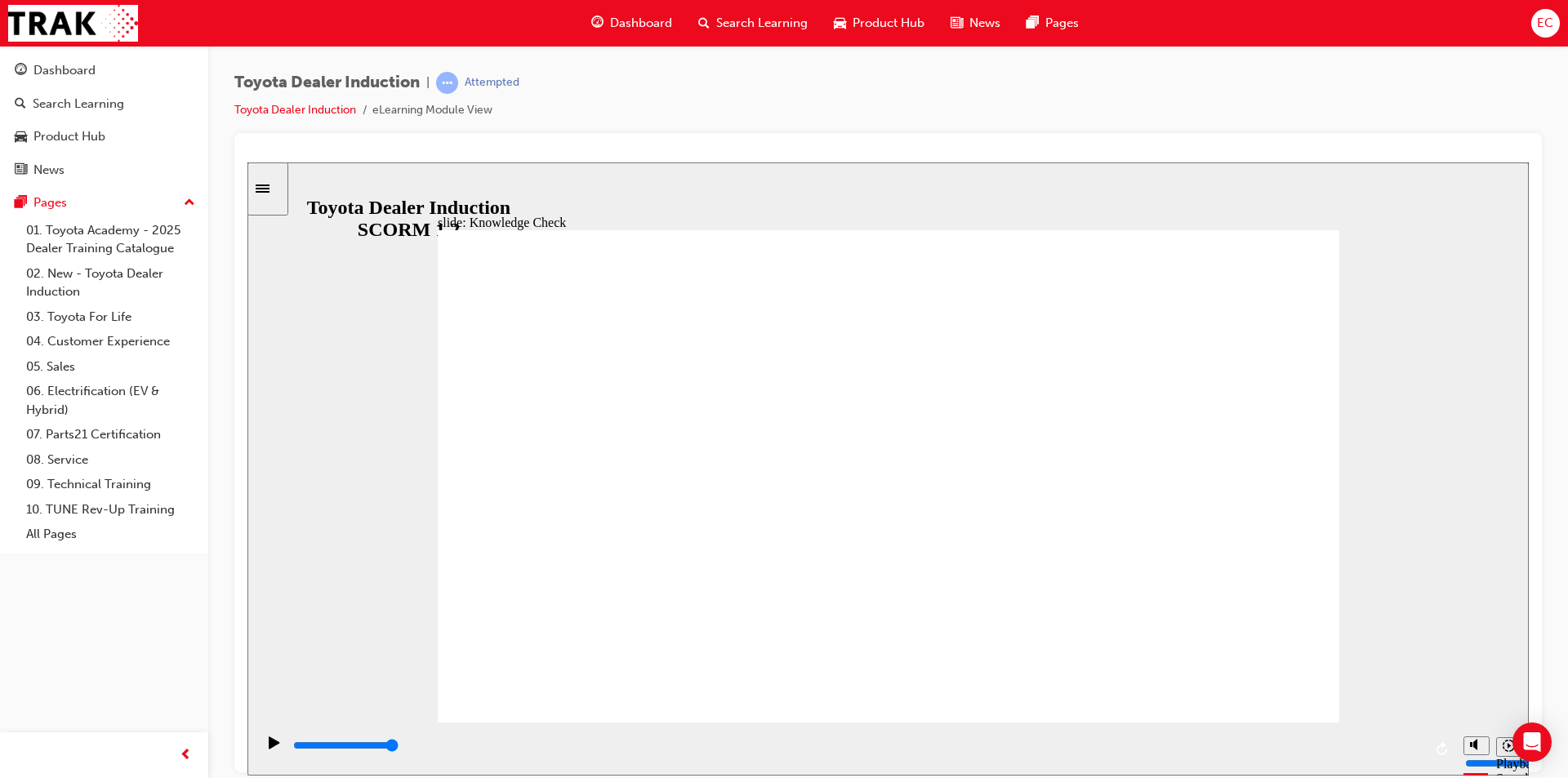
type input "Toyota engage"
type input "Toyota engage a"
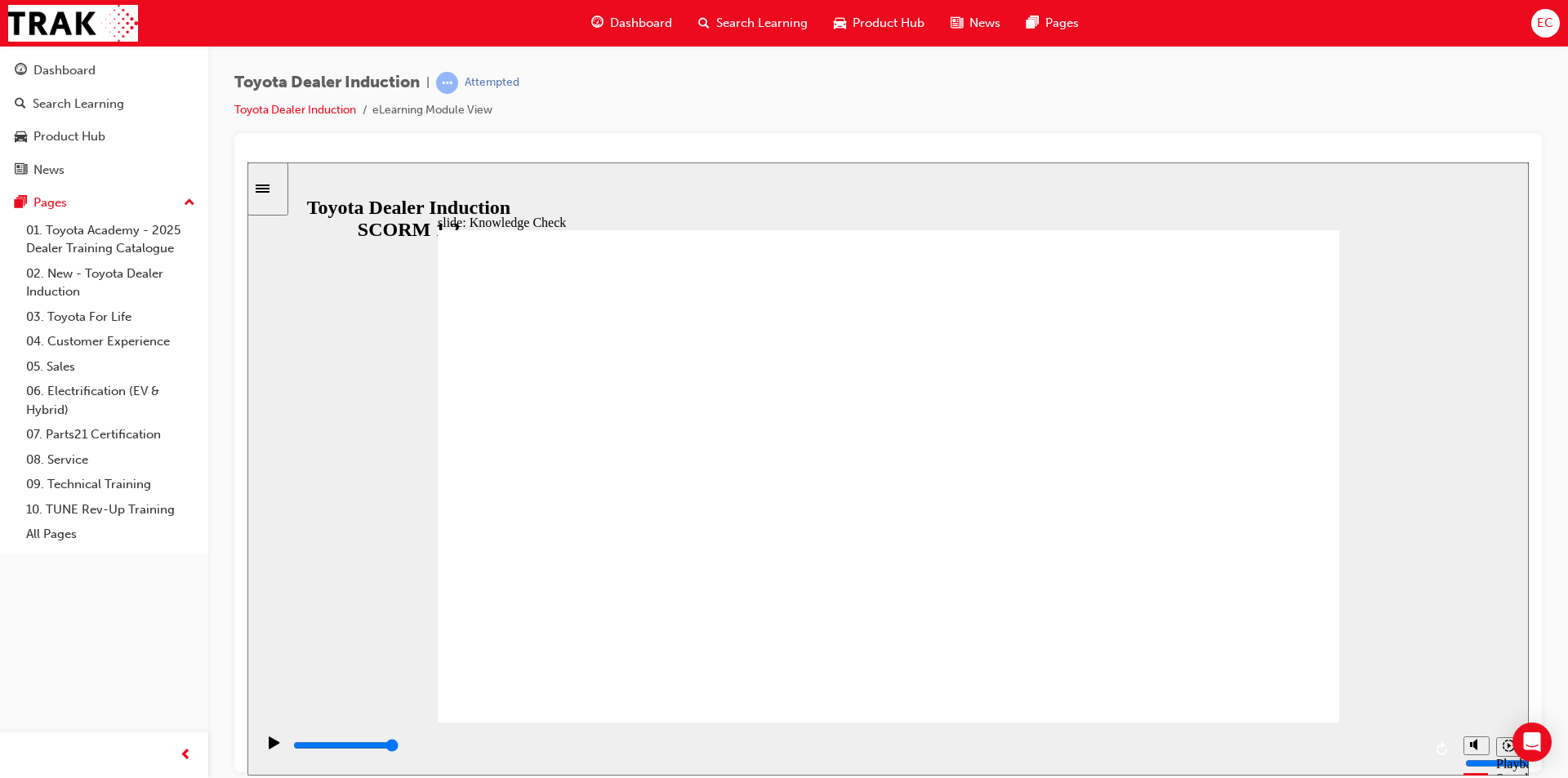
type input "Toyota engage a"
type input "Toyota engage ap"
type input "Toyota engage app"
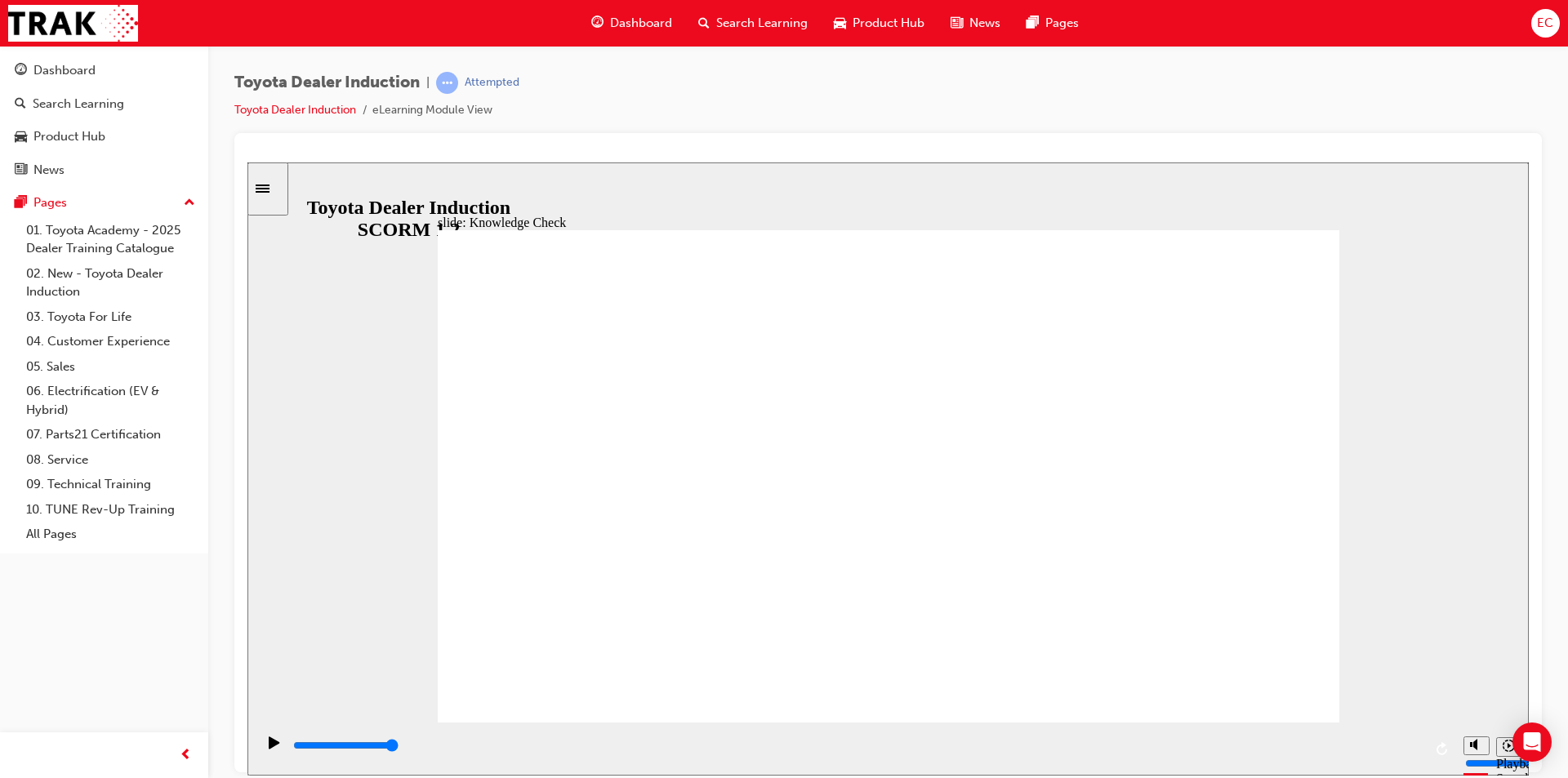
type input "26000"
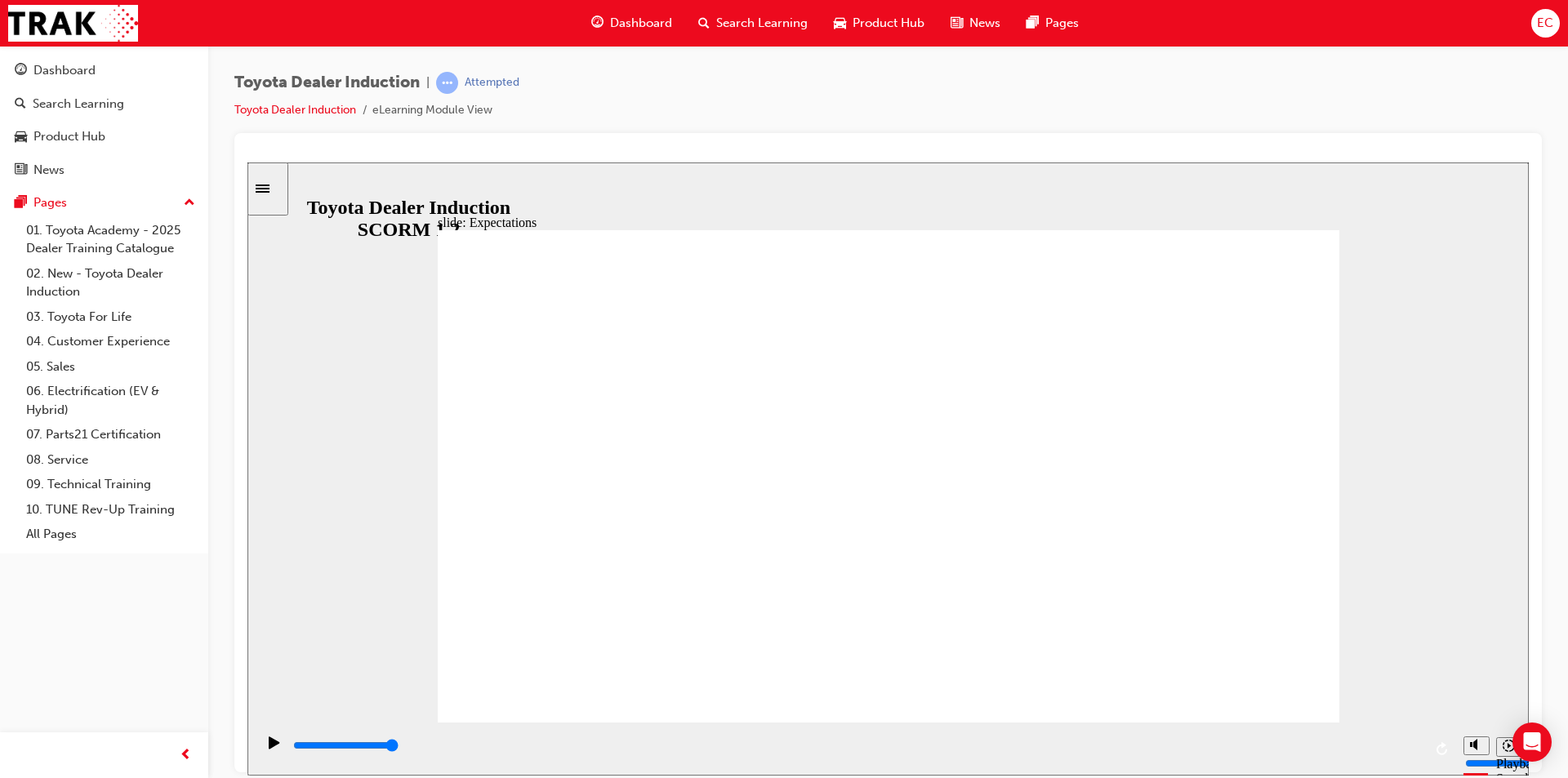
click at [260, 752] on div "Close navigation" at bounding box center [256, 754] width 90 height 27
